Goal: Task Accomplishment & Management: Manage account settings

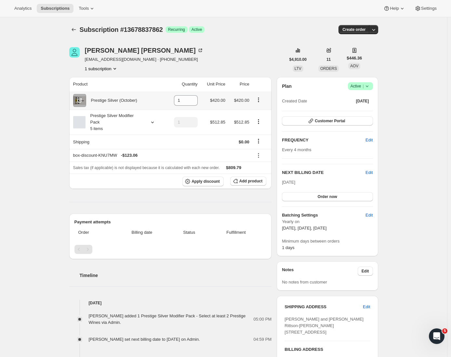
click at [259, 99] on icon "Product actions" at bounding box center [258, 100] width 7 height 7
click at [258, 114] on span "Remove" at bounding box center [256, 113] width 16 height 5
type input "0"
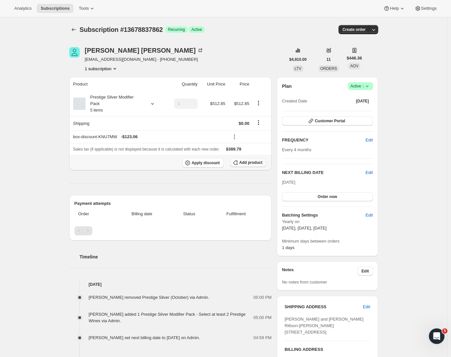
click at [247, 165] on span "Add product" at bounding box center [250, 162] width 23 height 5
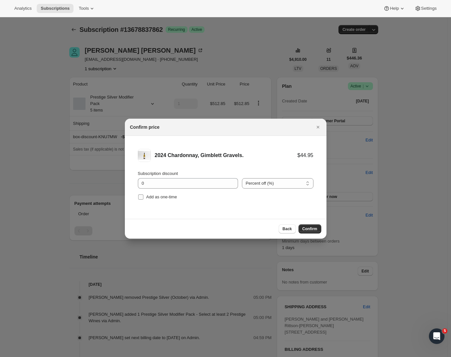
click at [143, 196] on span ":r6f:" at bounding box center [141, 197] width 6 height 6
click at [143, 196] on input "Add as one-time" at bounding box center [140, 196] width 5 height 5
checkbox input "true"
drag, startPoint x: 151, startPoint y: 186, endPoint x: 128, endPoint y: 182, distance: 23.6
click at [128, 182] on li "2024 Chardonnay, Gimblett Gravels. $44.95 Subscription discount 0 Percent off (…" at bounding box center [226, 175] width 202 height 79
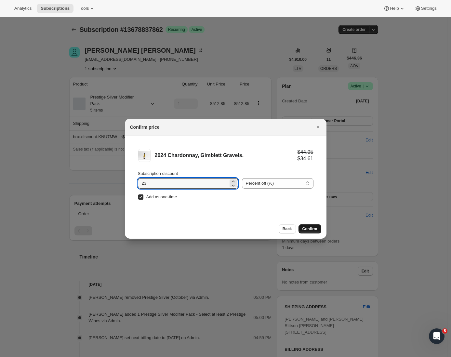
type input "23"
click at [312, 231] on button "Confirm" at bounding box center [309, 228] width 23 height 9
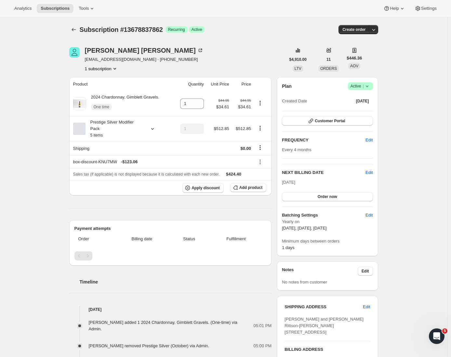
click at [207, 207] on div "Product Quantity Unit Price Price 2024 Chardonnay, Gimblett Gravels. One time 1…" at bounding box center [170, 325] width 202 height 497
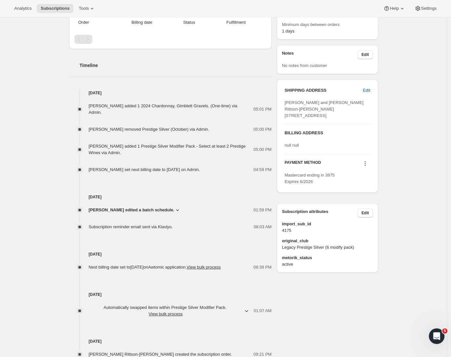
scroll to position [238, 0]
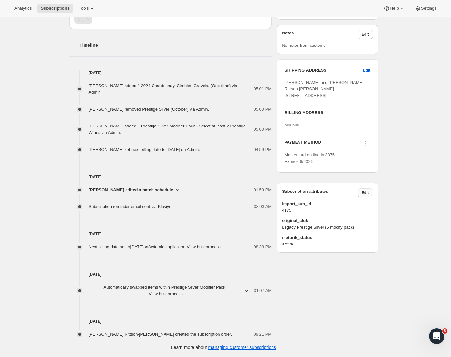
click at [368, 195] on span "Edit" at bounding box center [364, 192] width 7 height 5
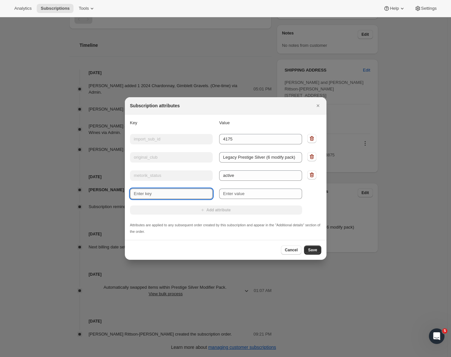
click at [160, 195] on input "New key" at bounding box center [171, 194] width 83 height 10
type input "Wine Preference"
click at [231, 196] on input "New value" at bounding box center [260, 194] width 83 height 10
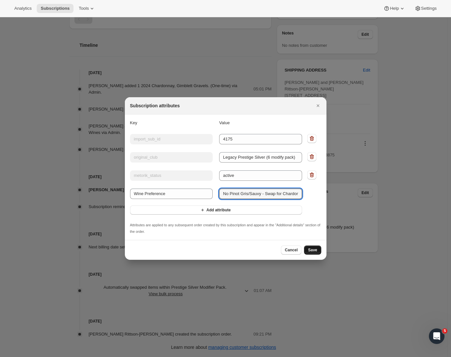
type input "No Pinot Gris/Sauvy - Swap for Chardonnay"
click at [315, 250] on span "Save" at bounding box center [312, 249] width 9 height 5
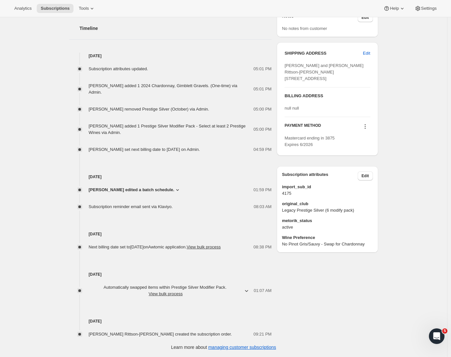
scroll to position [0, 0]
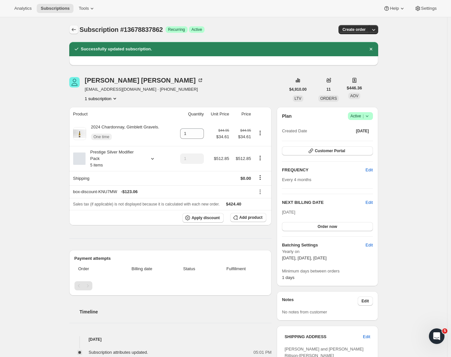
click at [75, 30] on icon "Subscriptions" at bounding box center [74, 29] width 7 height 7
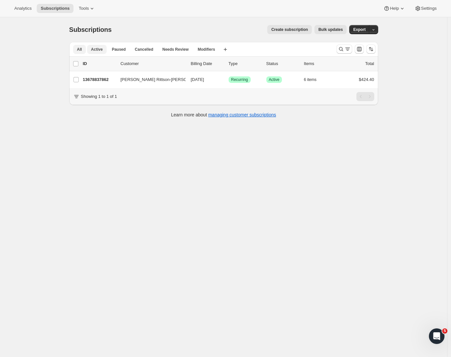
click at [105, 49] on button "Active" at bounding box center [97, 49] width 20 height 9
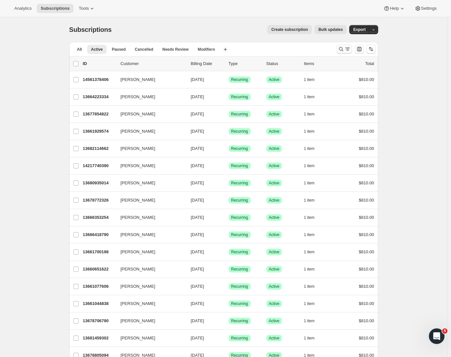
click at [344, 49] on icon "Search and filter results" at bounding box center [341, 49] width 7 height 7
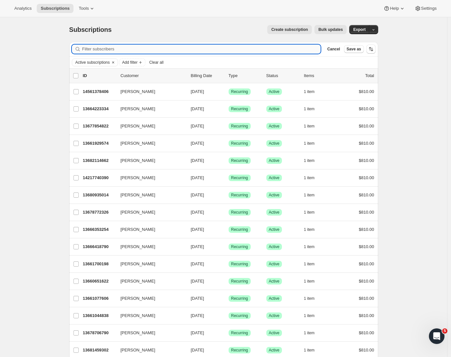
click at [209, 47] on input "Filter subscribers" at bounding box center [201, 49] width 239 height 9
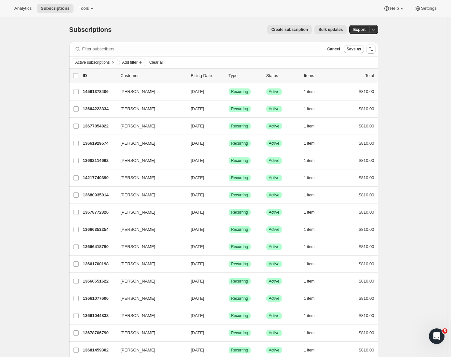
click at [154, 22] on div "Subscriptions. This page is ready Subscriptions Create subscription Bulk update…" at bounding box center [223, 29] width 309 height 25
click at [330, 48] on span "Cancel" at bounding box center [333, 48] width 13 height 5
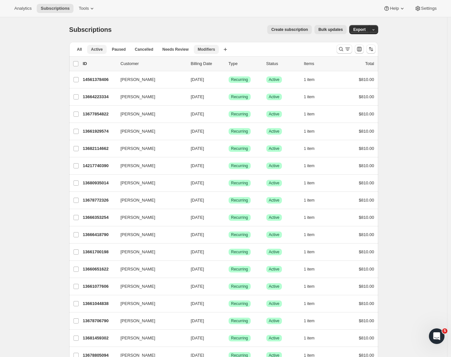
click at [210, 51] on span "Modifiers" at bounding box center [206, 49] width 17 height 5
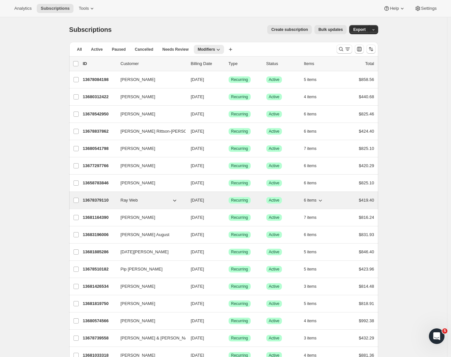
click at [100, 199] on p "13678379110" at bounding box center [99, 200] width 33 height 7
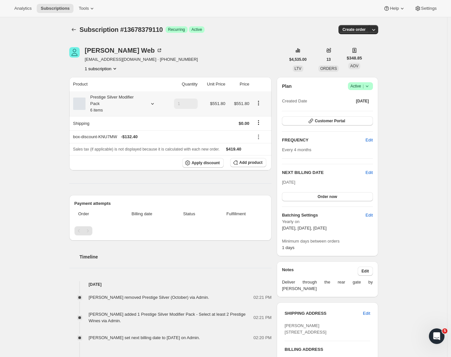
click at [155, 105] on icon at bounding box center [152, 103] width 7 height 7
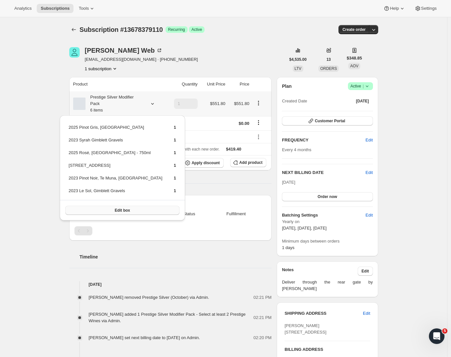
click at [113, 214] on button "Edit box" at bounding box center [122, 210] width 114 height 9
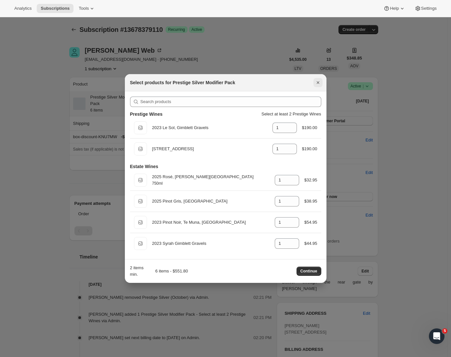
click at [317, 85] on icon "Close" at bounding box center [318, 82] width 7 height 7
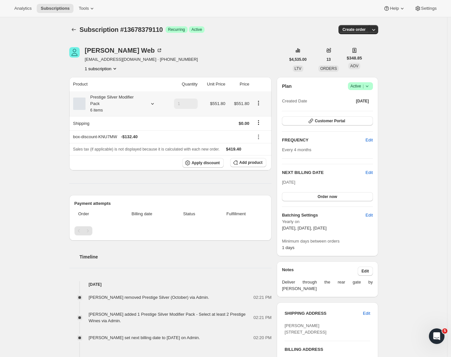
click at [260, 103] on icon "Product actions" at bounding box center [258, 103] width 7 height 7
click at [249, 182] on div "Product Quantity Unit Price Price Prestige Silver Modifier Pack 6 items 1 $551.…" at bounding box center [170, 301] width 202 height 449
click at [253, 163] on span "Add product" at bounding box center [250, 162] width 23 height 5
click at [40, 225] on div "Subscription #13678379110. This page is ready Subscription #13678379110 Success…" at bounding box center [223, 281] width 447 height 528
click at [154, 104] on icon at bounding box center [152, 103] width 7 height 7
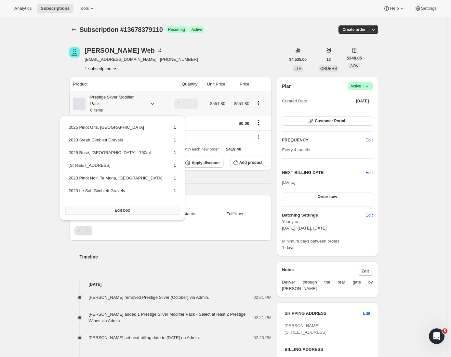
click at [115, 208] on span "Edit box" at bounding box center [122, 210] width 15 height 5
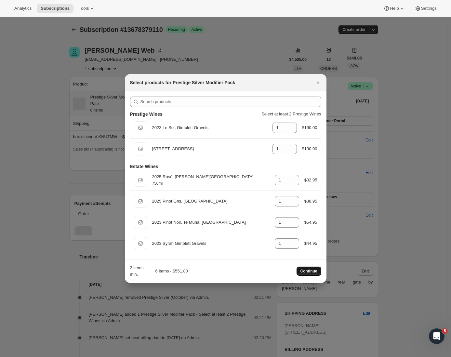
click at [308, 270] on span "Continue" at bounding box center [308, 270] width 17 height 5
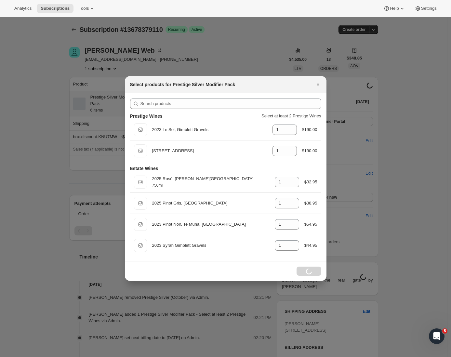
click at [405, 229] on div at bounding box center [225, 178] width 451 height 357
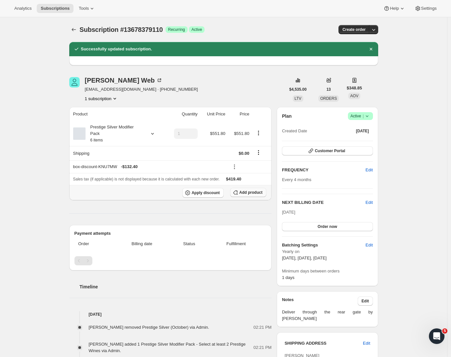
click at [254, 195] on span "Add product" at bounding box center [250, 192] width 23 height 5
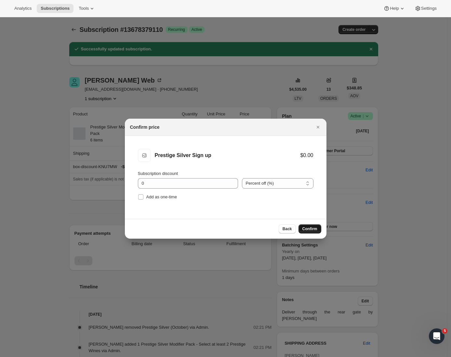
click at [308, 229] on span "Confirm" at bounding box center [309, 228] width 15 height 5
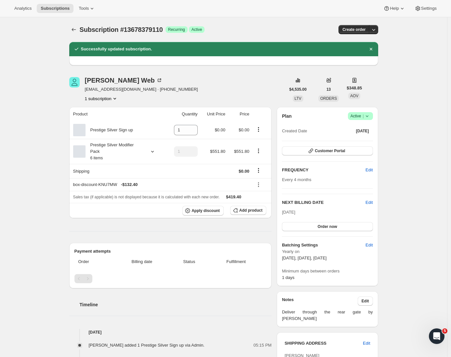
click at [397, 173] on div "Subscription #13678379110. This page is ready Subscription #13678379110 Success…" at bounding box center [223, 313] width 447 height 593
click at [259, 152] on icon "Product actions" at bounding box center [258, 151] width 7 height 7
click at [261, 175] on span "Remove" at bounding box center [260, 175] width 16 height 5
type input "0"
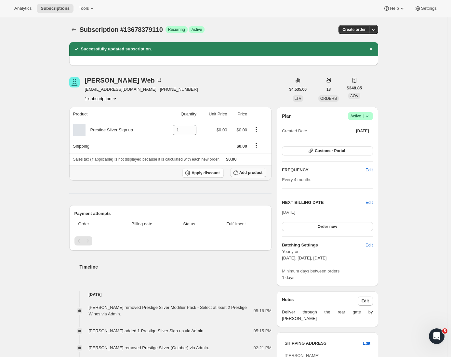
click at [254, 170] on button "Add product" at bounding box center [248, 172] width 36 height 9
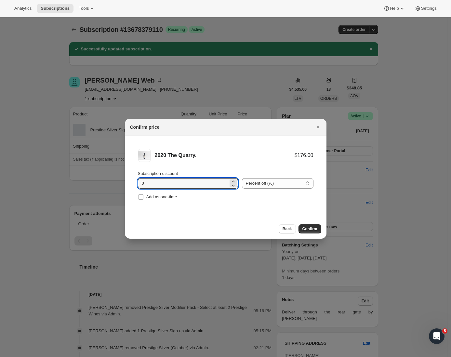
drag, startPoint x: 150, startPoint y: 184, endPoint x: 110, endPoint y: 182, distance: 40.0
type input "15"
click at [141, 199] on input "Add as one-time" at bounding box center [140, 196] width 5 height 5
checkbox input "true"
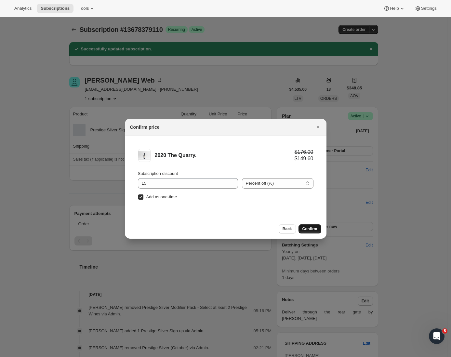
click at [311, 228] on span "Confirm" at bounding box center [309, 228] width 15 height 5
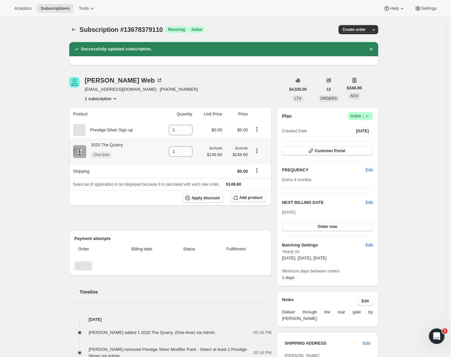
click at [257, 151] on icon "Product actions" at bounding box center [256, 150] width 1 height 1
click at [256, 166] on span "Remove" at bounding box center [254, 164] width 16 height 5
type input "0"
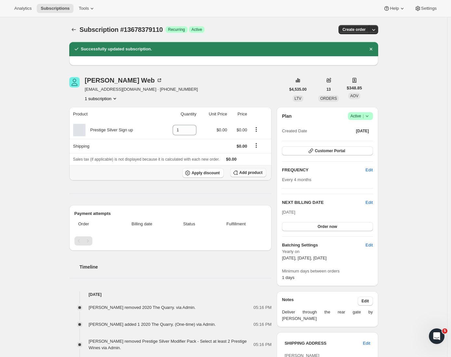
click at [251, 171] on span "Add product" at bounding box center [250, 172] width 23 height 5
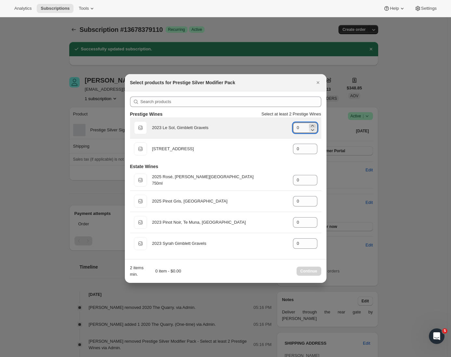
click at [312, 123] on icon ":r1da:" at bounding box center [312, 126] width 7 height 7
type input "1"
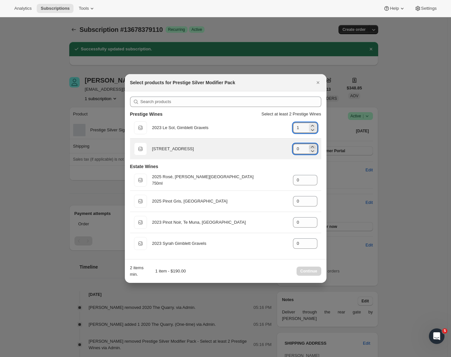
click at [311, 147] on icon ":r1da:" at bounding box center [312, 147] width 7 height 7
type input "1"
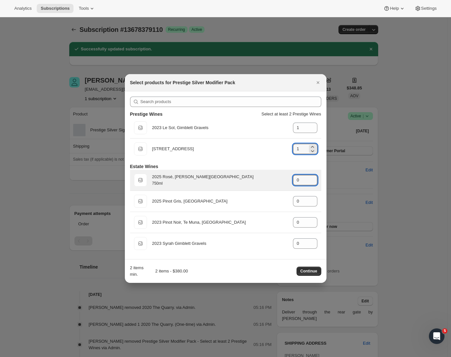
click at [313, 178] on icon ":r1da:" at bounding box center [312, 178] width 3 height 2
type input "1"
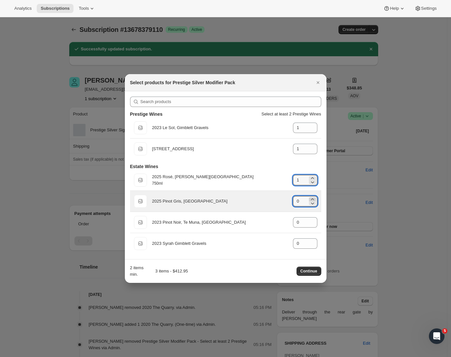
click at [313, 199] on icon ":r1da:" at bounding box center [312, 199] width 7 height 7
type input "1"
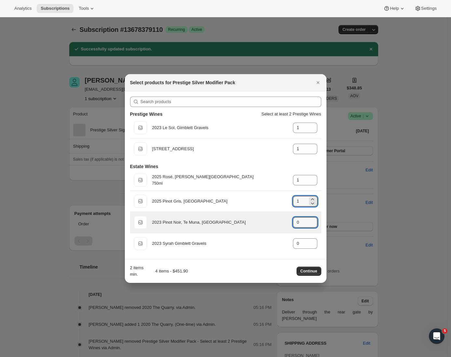
drag, startPoint x: 313, startPoint y: 220, endPoint x: 313, endPoint y: 232, distance: 12.4
click at [313, 220] on icon ":r1da:" at bounding box center [312, 220] width 3 height 2
type input "1"
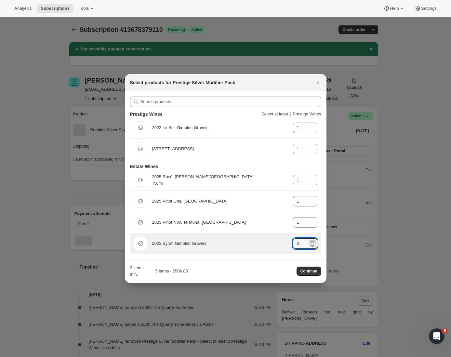
click at [312, 240] on icon ":r1da:" at bounding box center [312, 241] width 7 height 7
type input "1"
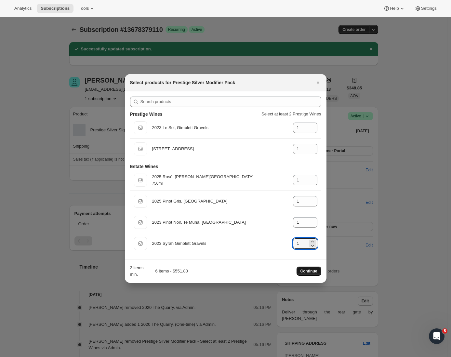
click at [311, 270] on span "Continue" at bounding box center [308, 270] width 17 height 5
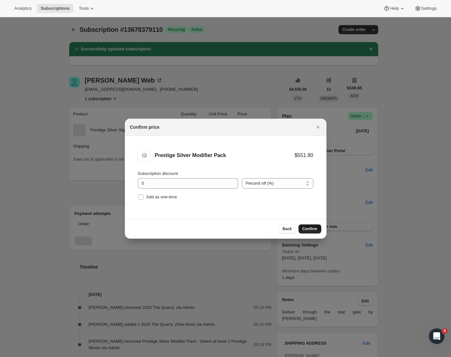
click at [309, 229] on span "Confirm" at bounding box center [309, 228] width 15 height 5
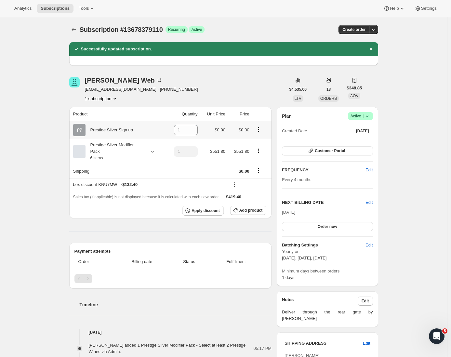
click at [259, 130] on icon "Product actions" at bounding box center [258, 129] width 7 height 7
click at [249, 93] on div "Ray Web [EMAIL_ADDRESS][DOMAIN_NAME] · [PHONE_NUMBER] 1 subscription" at bounding box center [177, 89] width 216 height 25
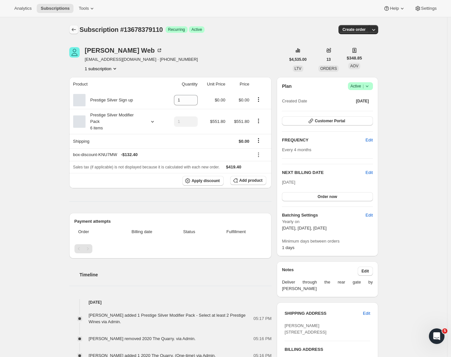
click at [75, 30] on icon "Subscriptions" at bounding box center [74, 29] width 7 height 7
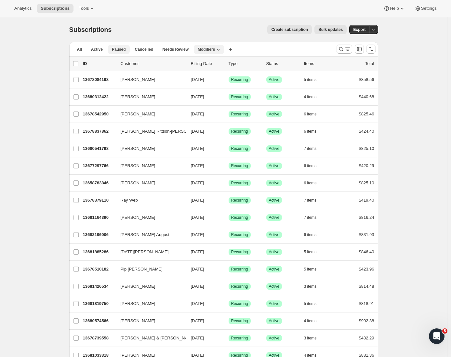
drag, startPoint x: 101, startPoint y: 51, endPoint x: 121, endPoint y: 46, distance: 20.0
click at [102, 51] on span "Active" at bounding box center [97, 49] width 12 height 5
click at [344, 51] on icon "Search and filter results" at bounding box center [341, 49] width 7 height 7
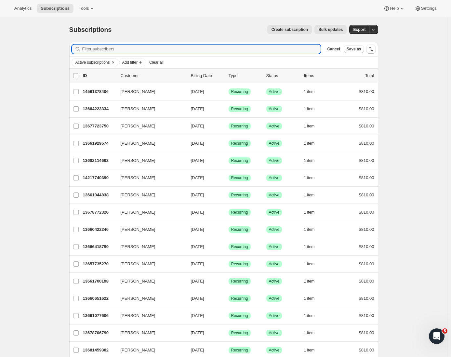
click at [116, 60] on icon "Clear" at bounding box center [113, 62] width 5 height 5
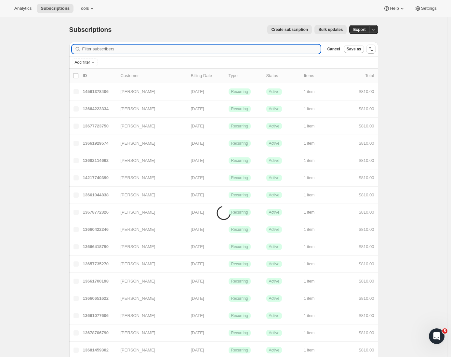
click at [111, 51] on input "Filter subscribers" at bounding box center [201, 49] width 239 height 9
paste input "Linda Burnett"
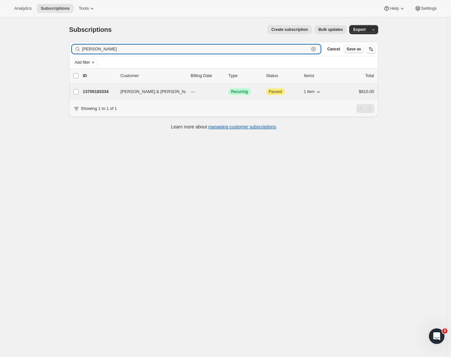
type input "Linda Burnett"
click at [111, 91] on p "13705183334" at bounding box center [99, 91] width 33 height 7
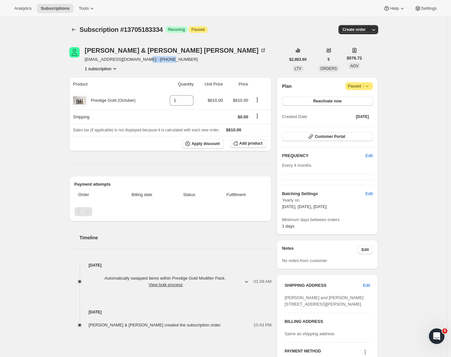
drag, startPoint x: 168, startPoint y: 60, endPoint x: 139, endPoint y: 59, distance: 29.3
click at [139, 59] on div "Linda & Dave Burnett d-l-burnett@xtra.co.nz · +64275791195 1 subscription" at bounding box center [177, 59] width 216 height 25
copy span "64275791195"
drag, startPoint x: 132, startPoint y: 59, endPoint x: 85, endPoint y: 61, distance: 47.5
click at [85, 61] on div "Linda & Dave Burnett d-l-burnett@xtra.co.nz · +64275791195 1 subscription" at bounding box center [177, 59] width 216 height 25
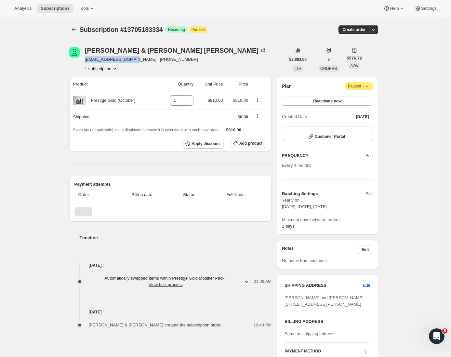
copy span "d-l-burnett@xtra.co.nz"
drag, startPoint x: 285, startPoint y: 317, endPoint x: 316, endPoint y: 319, distance: 30.6
click at [316, 319] on div "SHIPPING ADDRESS Edit Linda and Dave Burnett 2/10 Sutherland Ave Mt Maunganui M…" at bounding box center [327, 327] width 101 height 107
copy span "Mt Maunganui"
click at [243, 145] on span "Add product" at bounding box center [250, 143] width 23 height 5
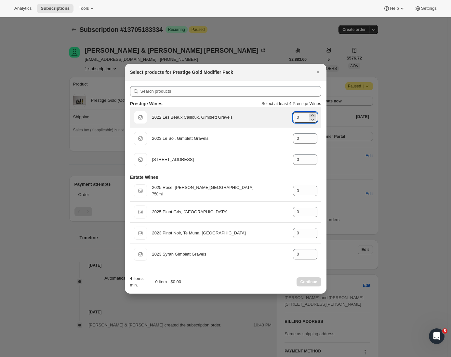
click at [312, 115] on icon ":rgl:" at bounding box center [312, 115] width 3 height 2
type input "1"
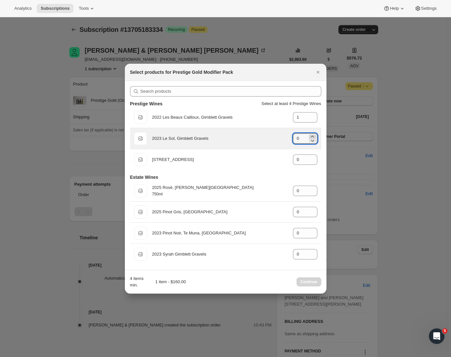
click at [311, 133] on icon ":rgl:" at bounding box center [312, 136] width 7 height 7
type input "1"
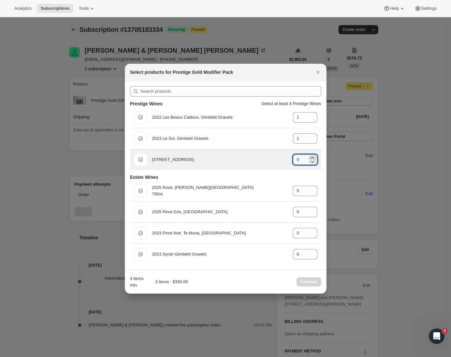
click at [312, 155] on icon ":rgl:" at bounding box center [312, 157] width 7 height 7
type input "2"
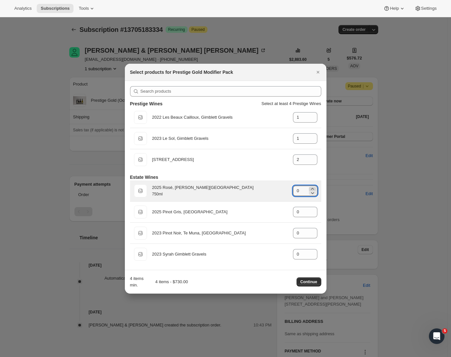
click at [311, 187] on icon ":rgl:" at bounding box center [312, 189] width 7 height 7
click at [312, 187] on icon ":rgl:" at bounding box center [312, 189] width 7 height 7
type input "2"
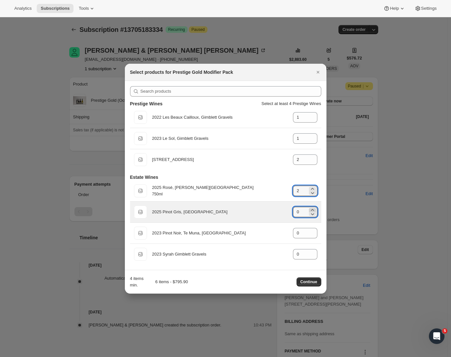
click at [313, 209] on icon ":rgl:" at bounding box center [312, 210] width 7 height 7
type input "2"
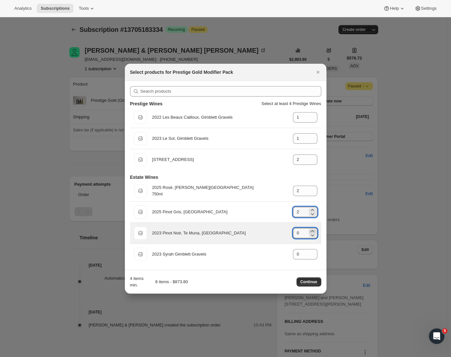
click at [313, 230] on icon ":rgl:" at bounding box center [312, 231] width 7 height 7
click at [314, 230] on icon ":rgl:" at bounding box center [312, 231] width 7 height 7
type input "2"
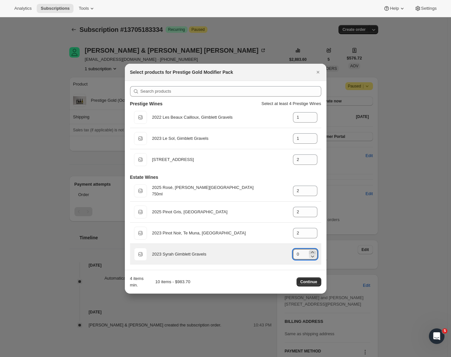
click at [311, 251] on icon ":rgl:" at bounding box center [312, 252] width 7 height 7
type input "2"
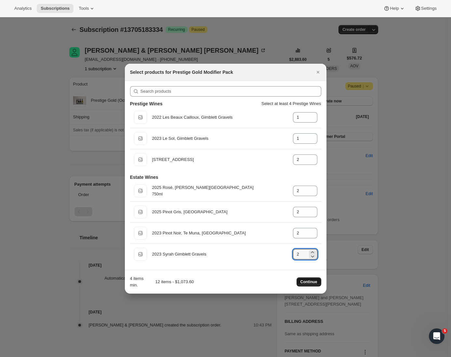
click at [309, 285] on button "Continue" at bounding box center [308, 281] width 25 height 9
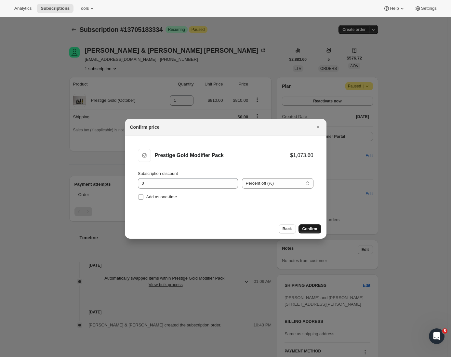
click at [307, 227] on span "Confirm" at bounding box center [309, 228] width 15 height 5
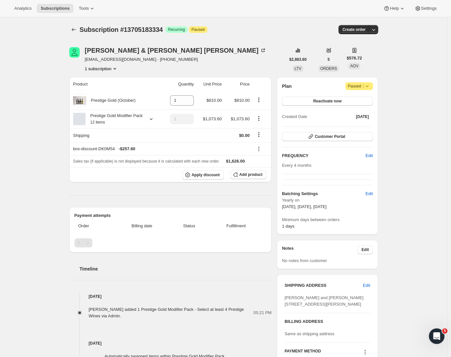
click at [256, 66] on div "Linda & Dave Burnett d-l-burnett@xtra.co.nz · +64275791195 1 subscription" at bounding box center [177, 59] width 216 height 25
click at [262, 100] on icon "Product actions" at bounding box center [258, 100] width 7 height 7
click at [263, 111] on span "Remove" at bounding box center [256, 113] width 16 height 5
type input "0"
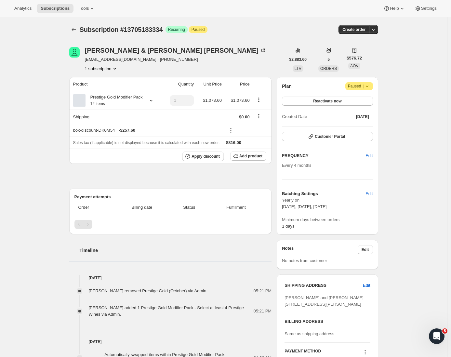
click at [368, 84] on icon at bounding box center [367, 86] width 7 height 7
click at [418, 64] on div "Subscription #13705183334. This page is ready Subscription #13705183334 Success…" at bounding box center [223, 248] width 447 height 463
click at [330, 101] on span "Reactivate now" at bounding box center [327, 100] width 28 height 5
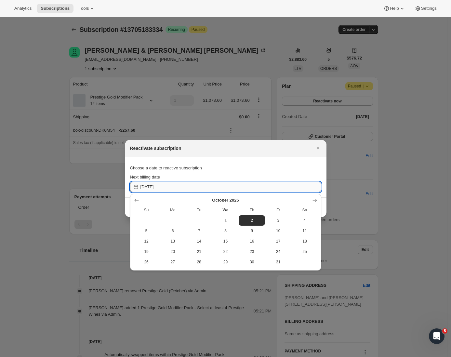
click at [165, 184] on input "2025-10-02" at bounding box center [230, 187] width 181 height 10
click at [167, 240] on span "13" at bounding box center [172, 241] width 21 height 5
type input "2025-10-12"
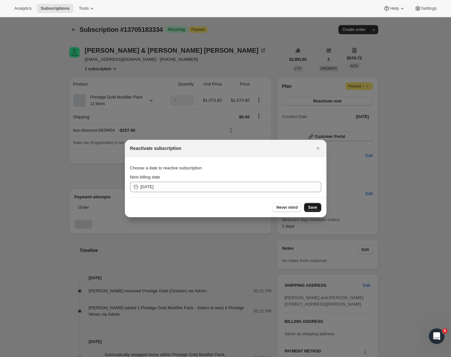
click at [314, 207] on span "Save" at bounding box center [312, 207] width 9 height 5
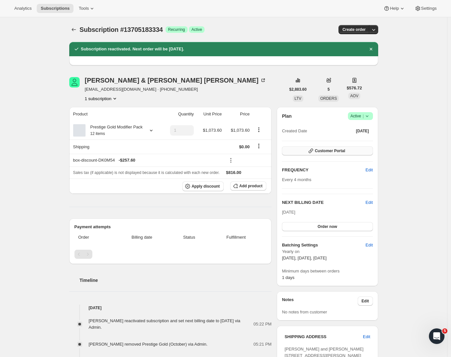
click at [334, 149] on span "Customer Portal" at bounding box center [330, 150] width 30 height 5
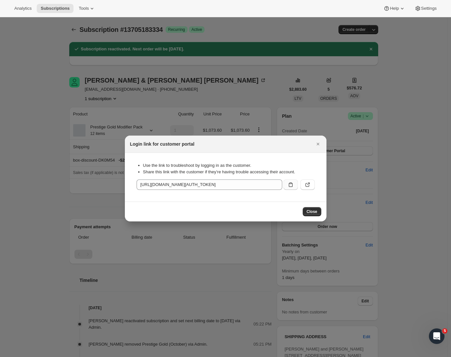
click at [294, 185] on button ":r85:" at bounding box center [290, 184] width 14 height 10
click at [398, 200] on div at bounding box center [225, 178] width 451 height 357
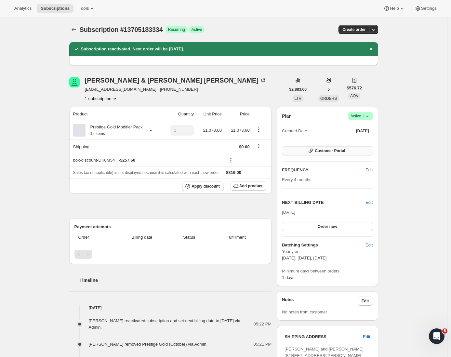
click at [307, 149] on button "Customer Portal" at bounding box center [327, 150] width 91 height 9
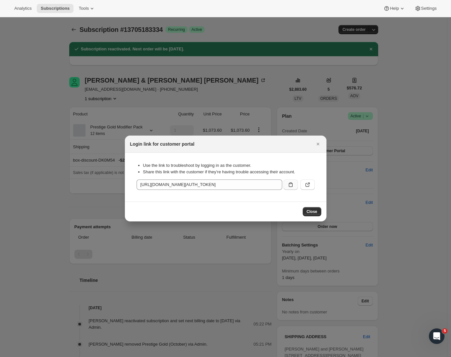
drag, startPoint x: 288, startPoint y: 184, endPoint x: 294, endPoint y: 186, distance: 5.9
click at [288, 184] on icon ":r85:" at bounding box center [290, 184] width 7 height 7
click at [411, 142] on div at bounding box center [225, 178] width 451 height 357
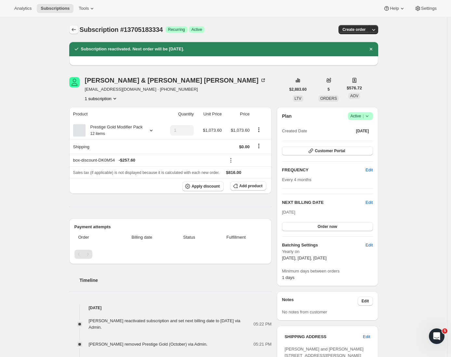
click at [75, 30] on icon "Subscriptions" at bounding box center [74, 29] width 7 height 7
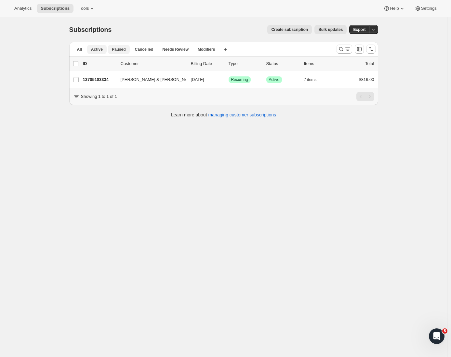
drag, startPoint x: 101, startPoint y: 49, endPoint x: 110, endPoint y: 48, distance: 9.6
click at [101, 49] on span "Active" at bounding box center [97, 49] width 12 height 5
click at [209, 49] on span "Modifiers" at bounding box center [206, 49] width 17 height 5
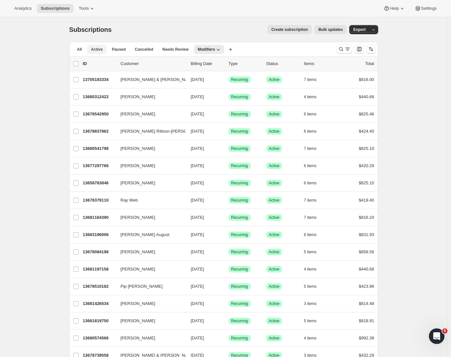
click at [97, 49] on span "Active" at bounding box center [97, 49] width 12 height 5
click at [342, 49] on icon "Search and filter results" at bounding box center [341, 49] width 7 height 7
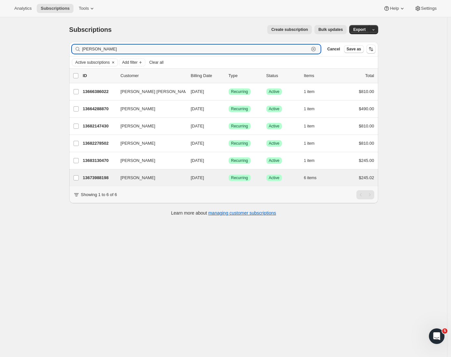
type input "ROPER"
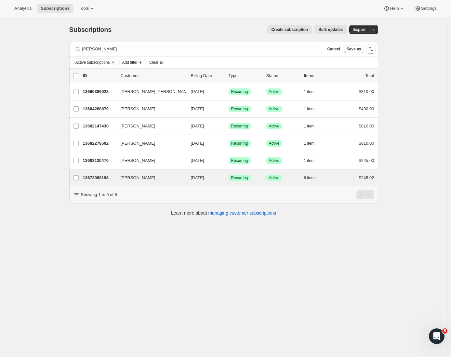
click at [105, 172] on div "Jennifer Knaggs 13673988198 Jennifer Knaggs 10/13/2025 Success Recurring Succes…" at bounding box center [223, 177] width 309 height 17
click at [105, 176] on p "13673988198" at bounding box center [99, 178] width 33 height 7
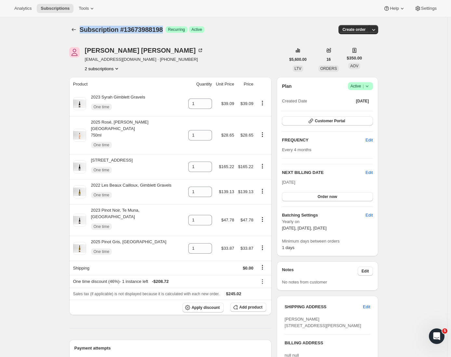
drag, startPoint x: 168, startPoint y: 29, endPoint x: 83, endPoint y: 30, distance: 85.2
click at [83, 30] on span "Subscription #13673988198" at bounding box center [121, 29] width 83 height 7
copy span "Subscription #13673988198"
